Goal: Complete application form

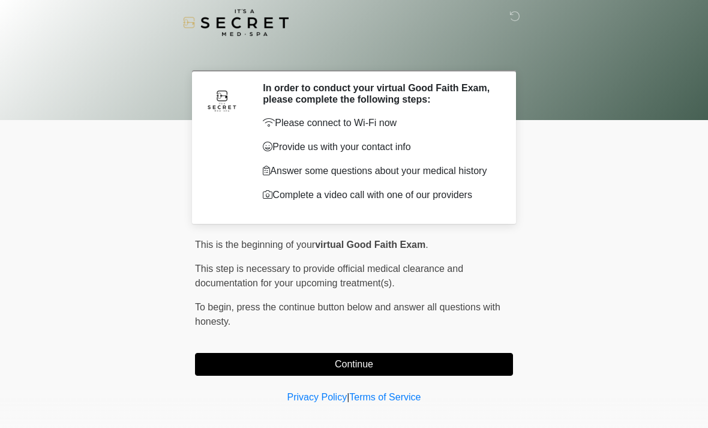
click at [426, 367] on button "Continue" at bounding box center [354, 364] width 318 height 23
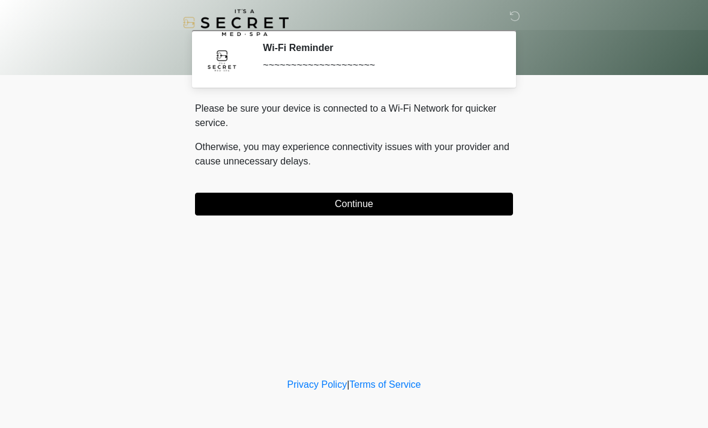
click at [472, 208] on button "Continue" at bounding box center [354, 204] width 318 height 23
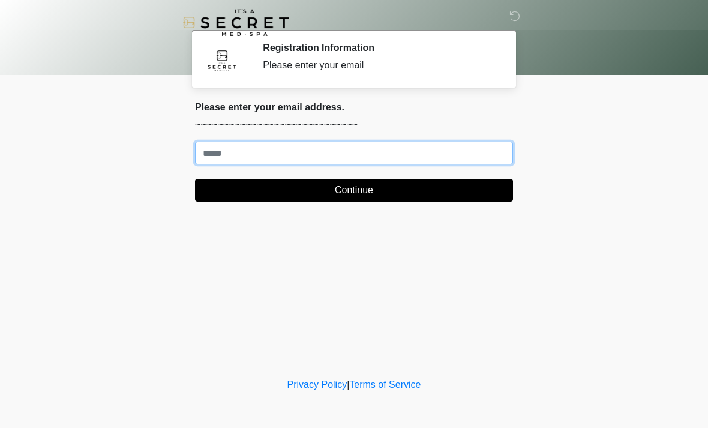
click at [377, 153] on input "Where should we email your treatment plan?" at bounding box center [354, 153] width 318 height 23
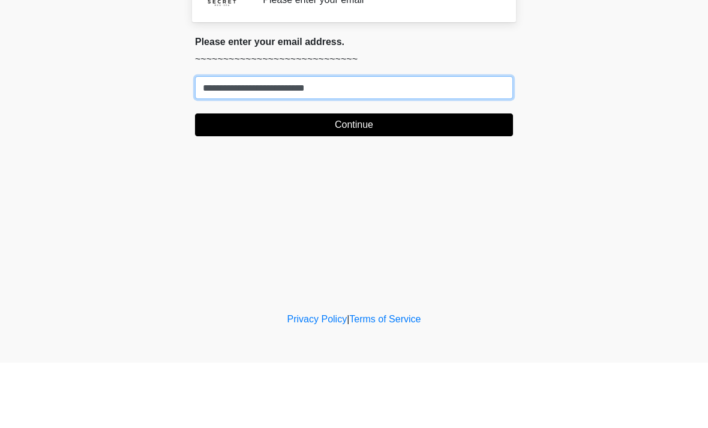
type input "**********"
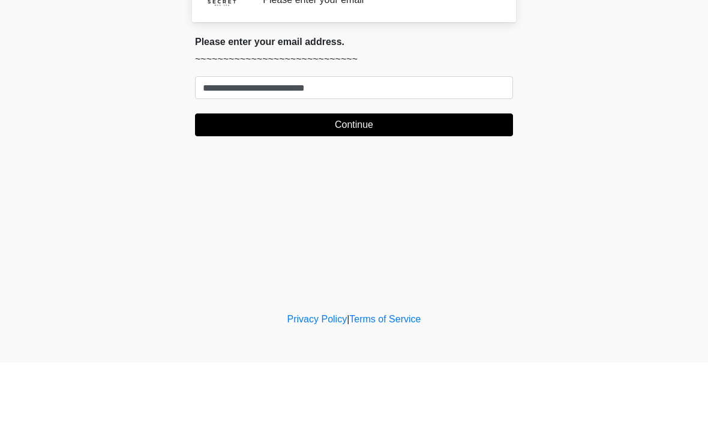
click at [430, 179] on button "Continue" at bounding box center [354, 190] width 318 height 23
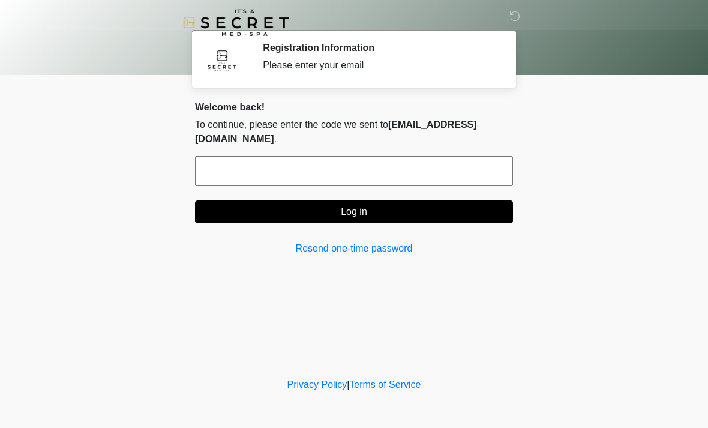
click at [380, 173] on input "text" at bounding box center [354, 171] width 318 height 30
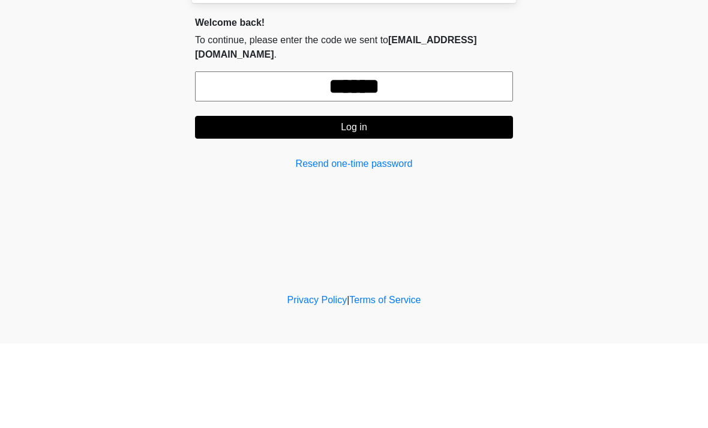
type input "******"
click at [375, 200] on button "Log in" at bounding box center [354, 211] width 318 height 23
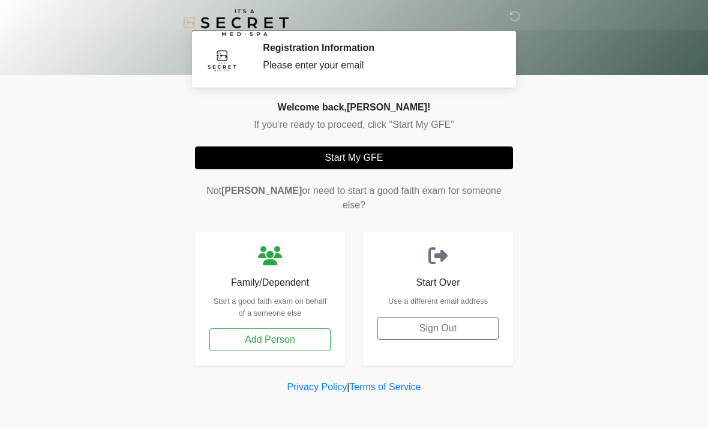
click at [460, 161] on button "Start My GFE" at bounding box center [354, 157] width 318 height 23
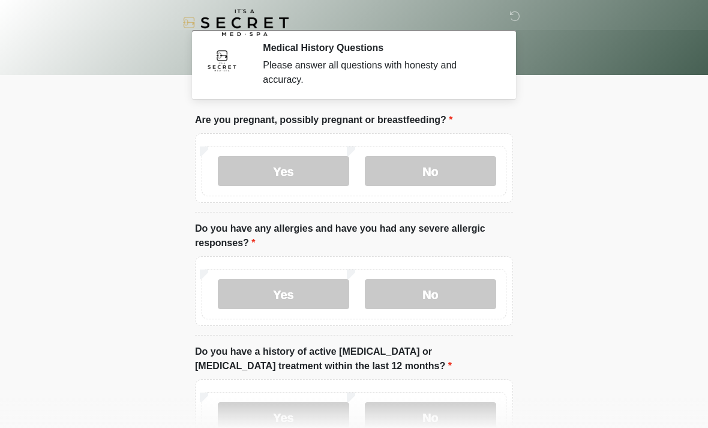
click at [456, 176] on label "No" at bounding box center [430, 171] width 131 height 30
click at [400, 308] on label "No" at bounding box center [430, 294] width 131 height 30
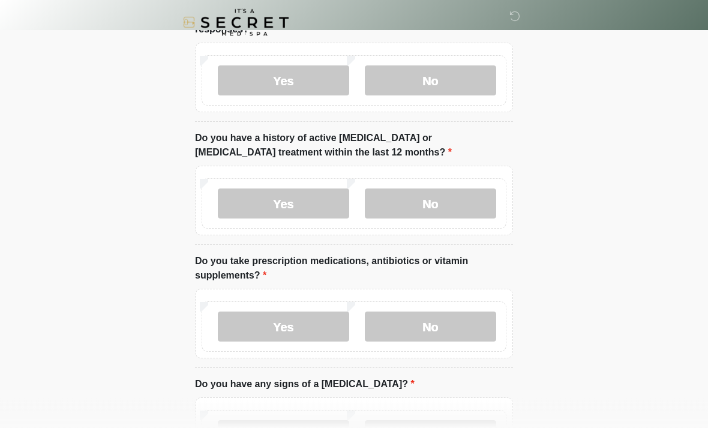
click at [456, 197] on label "No" at bounding box center [430, 204] width 131 height 30
click at [424, 326] on label "No" at bounding box center [430, 326] width 131 height 30
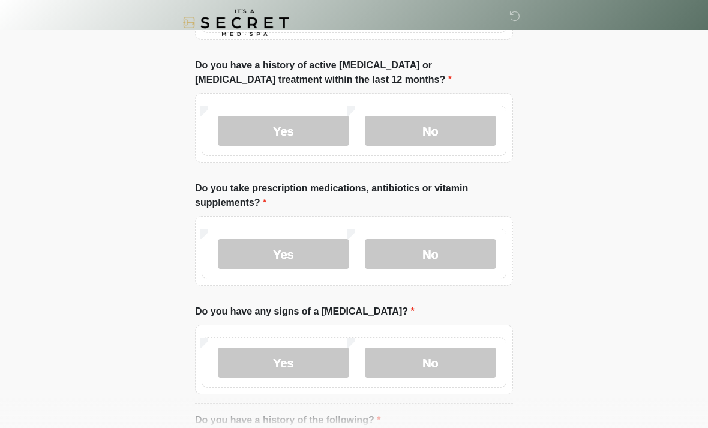
scroll to position [472, 0]
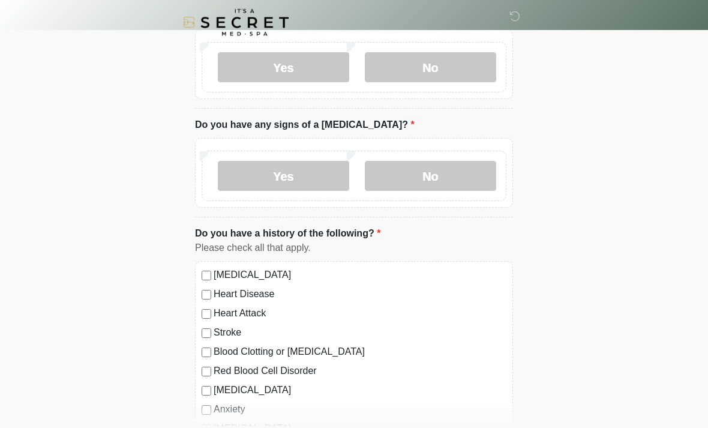
click at [449, 181] on label "No" at bounding box center [430, 176] width 131 height 30
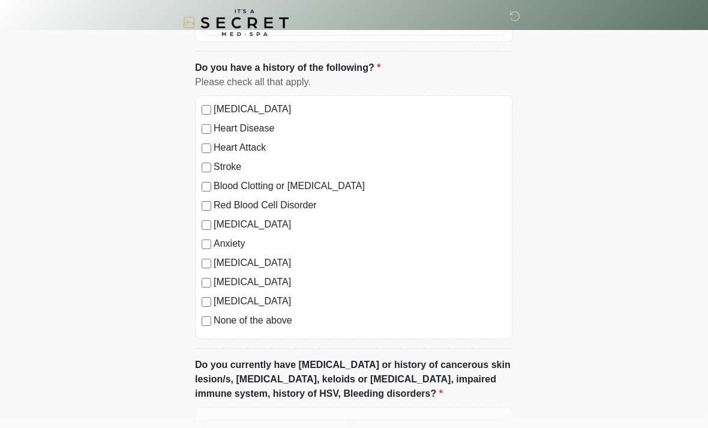
scroll to position [715, 0]
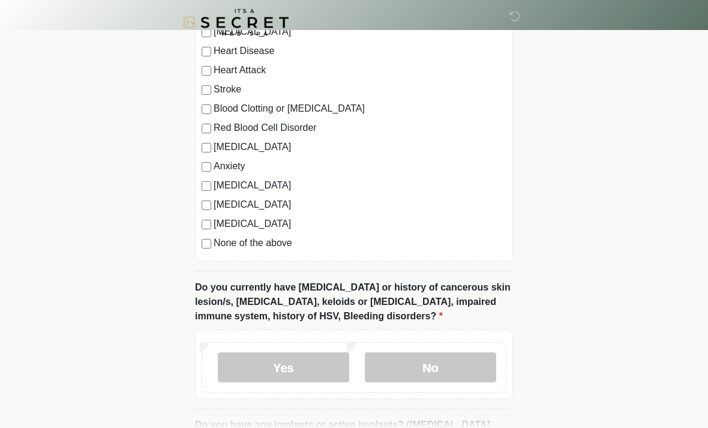
click at [201, 262] on li "Do you have a history of the following? Do you have a history of the following?…" at bounding box center [354, 128] width 318 height 288
click at [421, 372] on label "No" at bounding box center [430, 368] width 131 height 30
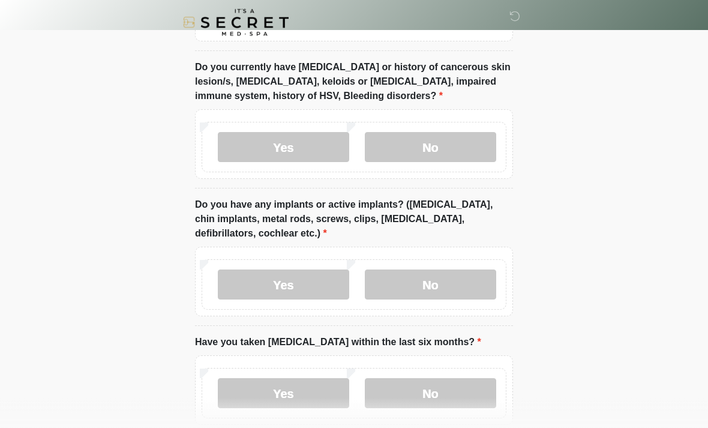
scroll to position [953, 0]
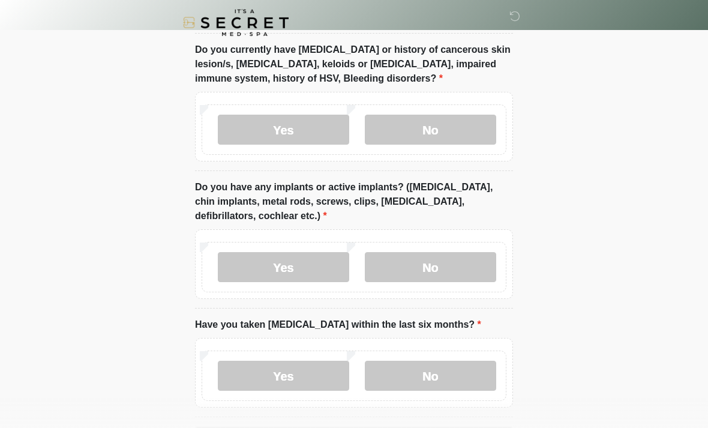
click at [466, 262] on label "No" at bounding box center [430, 267] width 131 height 30
click at [439, 361] on label "No" at bounding box center [430, 376] width 131 height 30
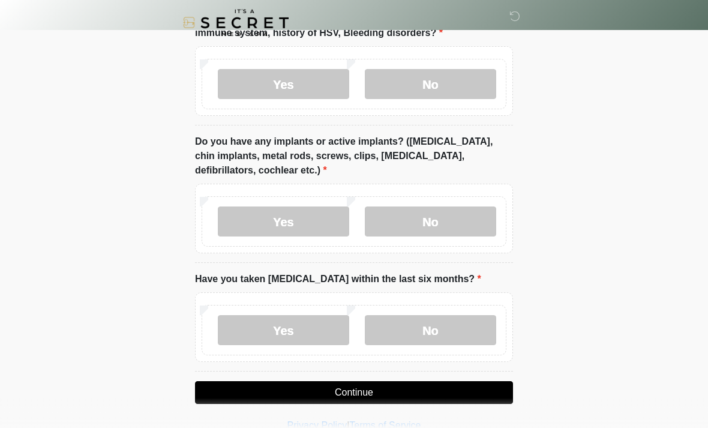
click at [431, 392] on button "Continue" at bounding box center [354, 392] width 318 height 23
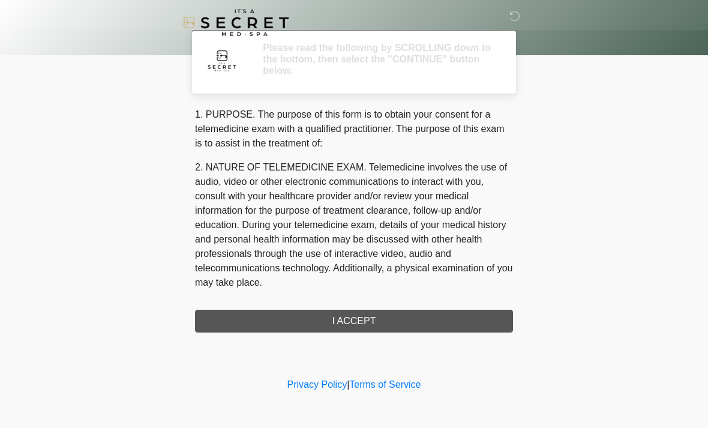
scroll to position [0, 0]
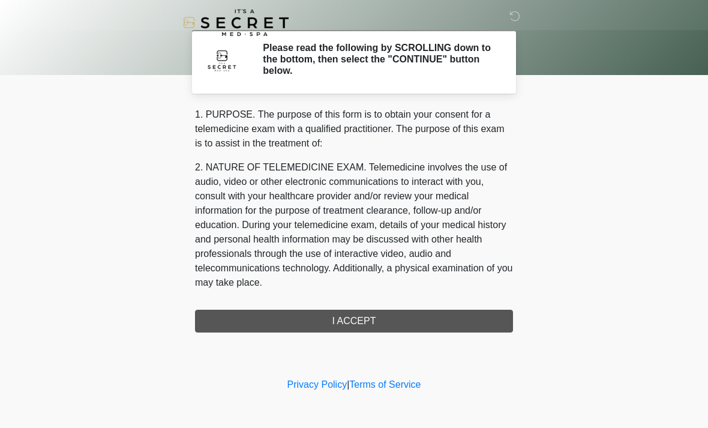
click at [418, 323] on div "1. PURPOSE. The purpose of this form is to obtain your consent for a telemedici…" at bounding box center [354, 219] width 318 height 225
click at [358, 316] on div "1. PURPOSE. The purpose of this form is to obtain your consent for a telemedici…" at bounding box center [354, 219] width 318 height 225
click at [352, 319] on div "1. PURPOSE. The purpose of this form is to obtain your consent for a telemedici…" at bounding box center [354, 219] width 318 height 225
click at [351, 319] on div "1. PURPOSE. The purpose of this form is to obtain your consent for a telemedici…" at bounding box center [354, 219] width 318 height 225
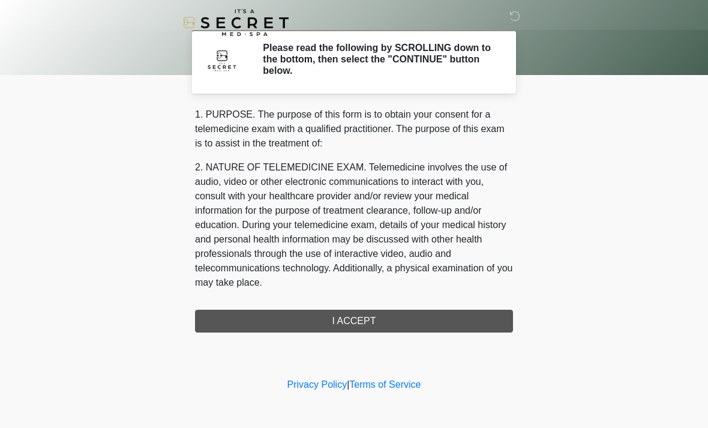
click at [350, 319] on div "1. PURPOSE. The purpose of this form is to obtain your consent for a telemedici…" at bounding box center [354, 219] width 318 height 225
click at [349, 319] on div "1. PURPOSE. The purpose of this form is to obtain your consent for a telemedici…" at bounding box center [354, 219] width 318 height 225
click at [358, 311] on div "1. PURPOSE. The purpose of this form is to obtain your consent for a telemedici…" at bounding box center [354, 219] width 318 height 225
click at [354, 317] on div "1. PURPOSE. The purpose of this form is to obtain your consent for a telemedici…" at bounding box center [354, 219] width 318 height 225
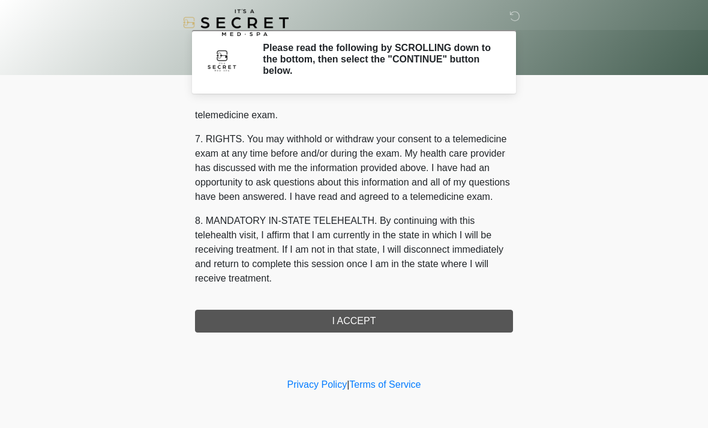
click at [390, 308] on div "1. PURPOSE. The purpose of this form is to obtain your consent for a telemedici…" at bounding box center [354, 219] width 318 height 225
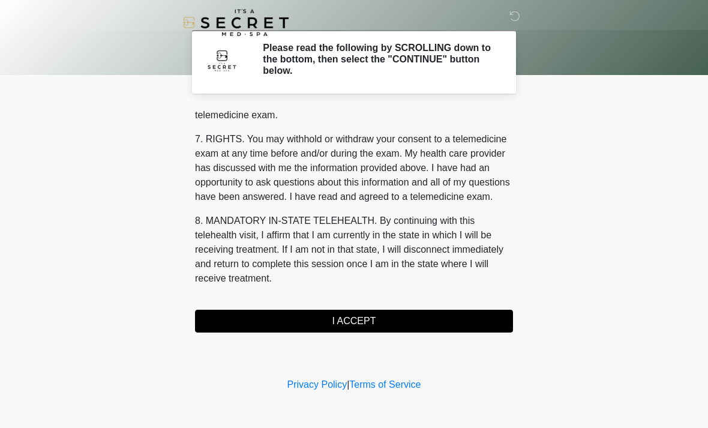
scroll to position [508, 0]
click at [410, 310] on button "I ACCEPT" at bounding box center [354, 321] width 318 height 23
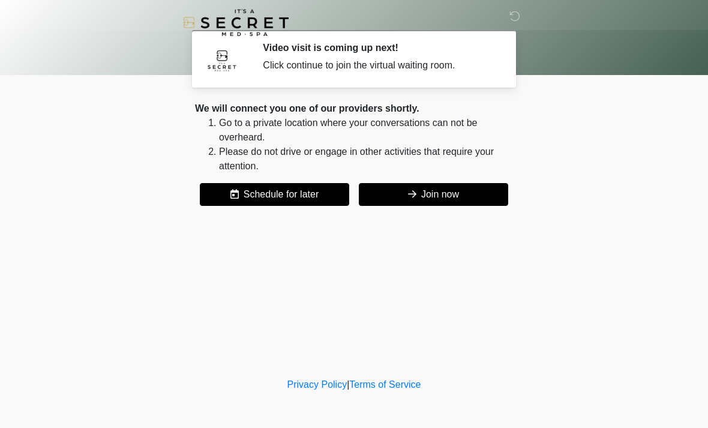
click at [435, 192] on button "Join now" at bounding box center [433, 194] width 149 height 23
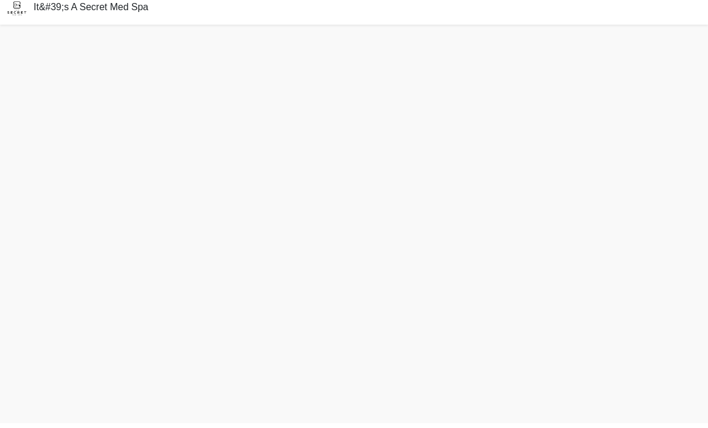
scroll to position [4, 0]
